Goal: Transaction & Acquisition: Purchase product/service

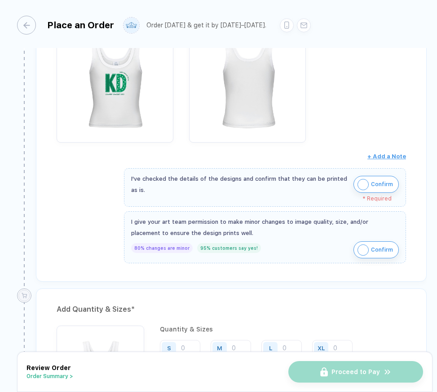
scroll to position [189, 0]
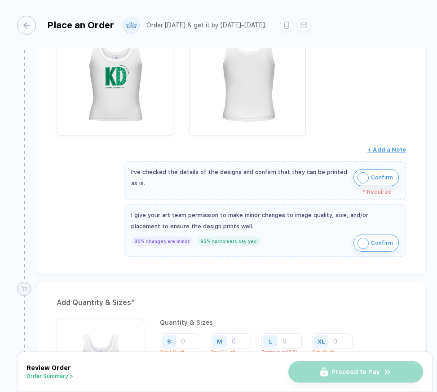
click at [361, 181] on img "button" at bounding box center [362, 177] width 11 height 11
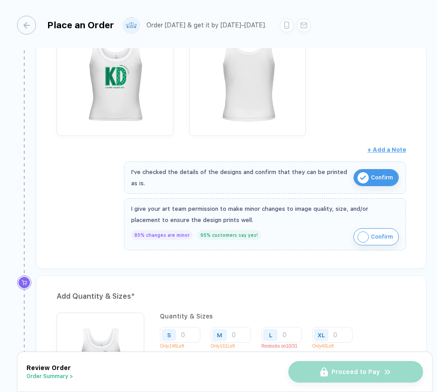
click at [360, 234] on img "button" at bounding box center [362, 237] width 11 height 11
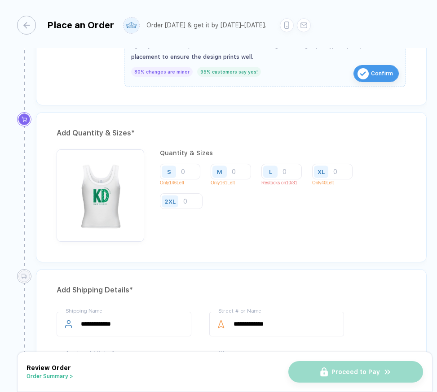
scroll to position [365, 0]
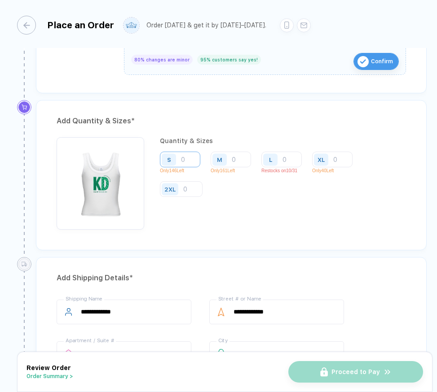
click at [184, 158] on input "number" at bounding box center [180, 160] width 40 height 16
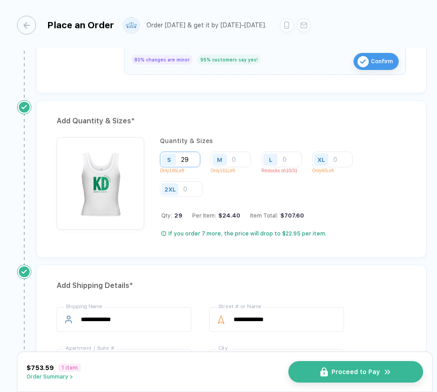
type input "29"
type input "26"
click at [288, 158] on input "number" at bounding box center [281, 160] width 40 height 16
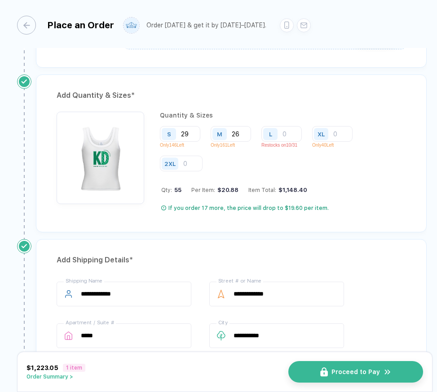
scroll to position [359, 0]
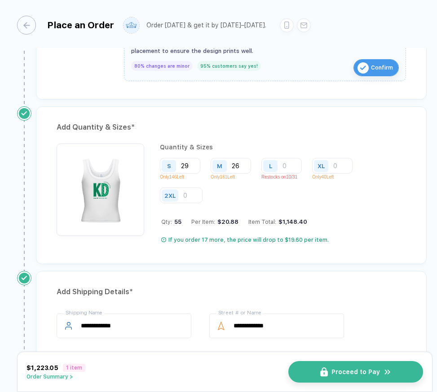
click at [329, 200] on div "S 29 Only 146 Left M 26 Only 161 Left L Restocks on 10/31 XL Only 40 Left 2XL" at bounding box center [283, 181] width 246 height 46
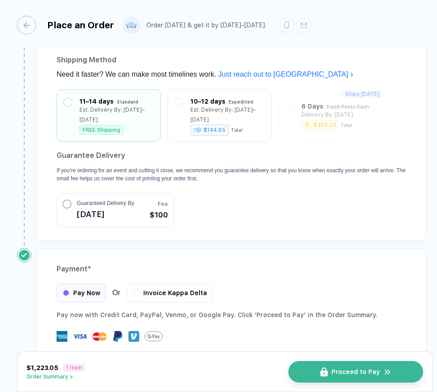
scroll to position [758, 0]
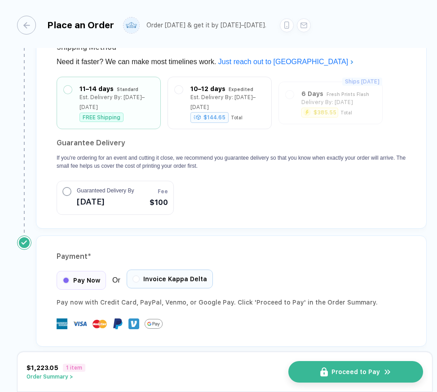
click at [190, 276] on span "Invoice Kappa Delta" at bounding box center [175, 279] width 64 height 7
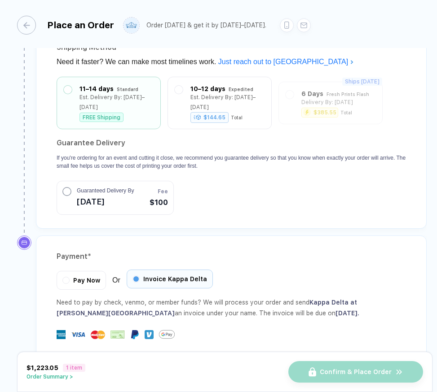
scroll to position [847, 0]
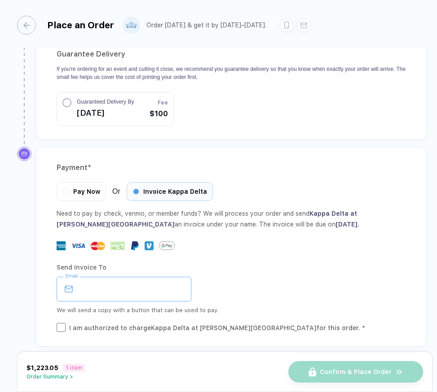
click at [173, 277] on input "email" at bounding box center [124, 289] width 135 height 25
type input "**********"
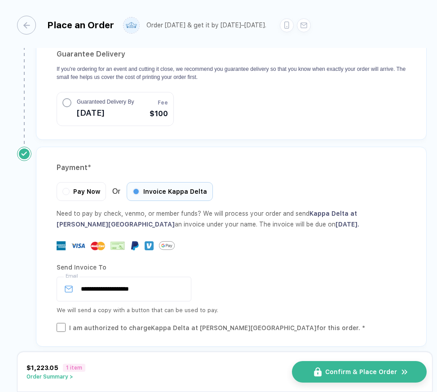
click at [365, 365] on button "Confirm & Place Order" at bounding box center [359, 372] width 135 height 22
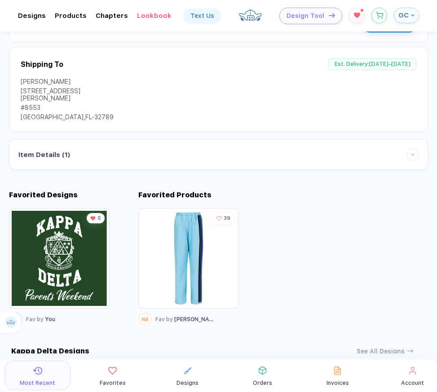
scroll to position [203, 0]
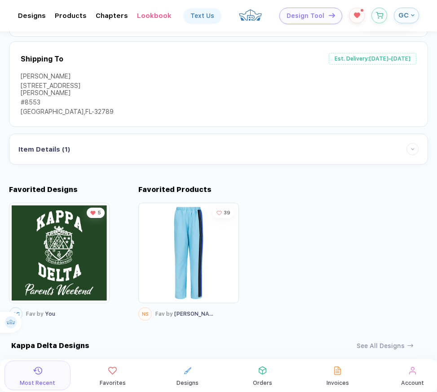
click at [411, 143] on div at bounding box center [412, 149] width 12 height 12
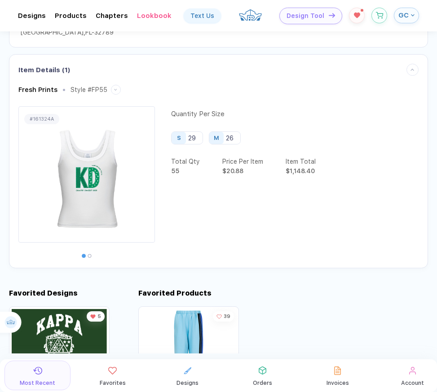
scroll to position [283, 0]
